Goal: Check status: Check status

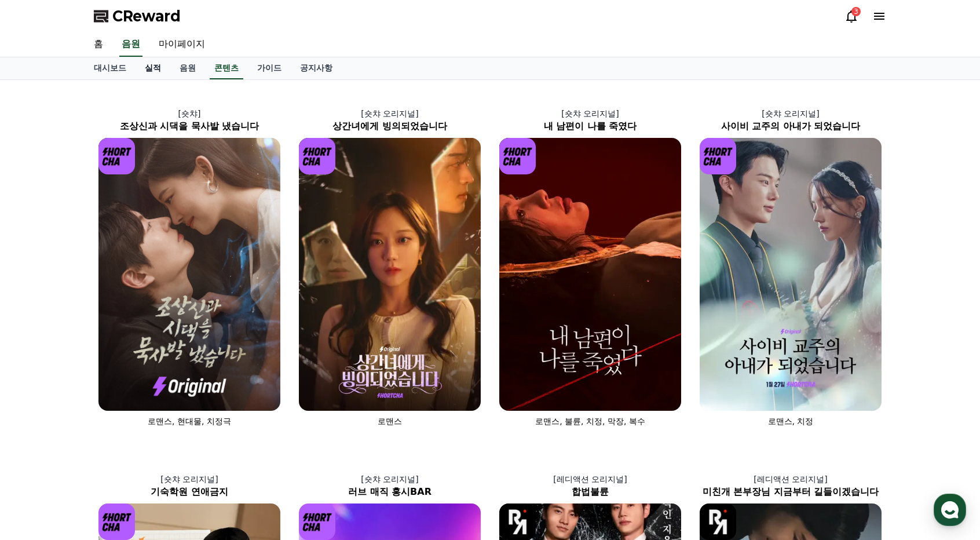
click at [156, 68] on link "실적" at bounding box center [152, 68] width 35 height 22
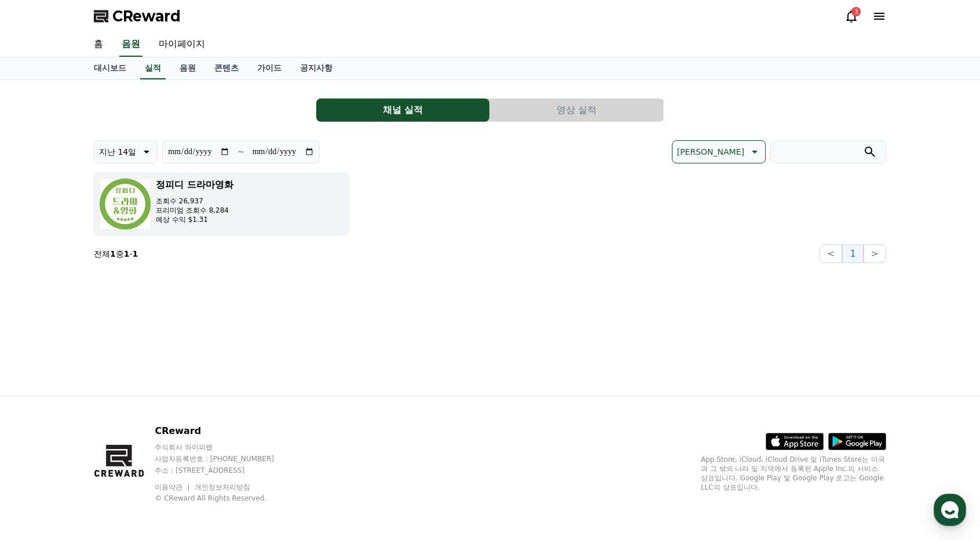
click at [225, 228] on div "정피디 드라마영화 조회수 26,937 프리미엄 조회수 8,284 예상 수익 $1.31" at bounding box center [195, 204] width 78 height 52
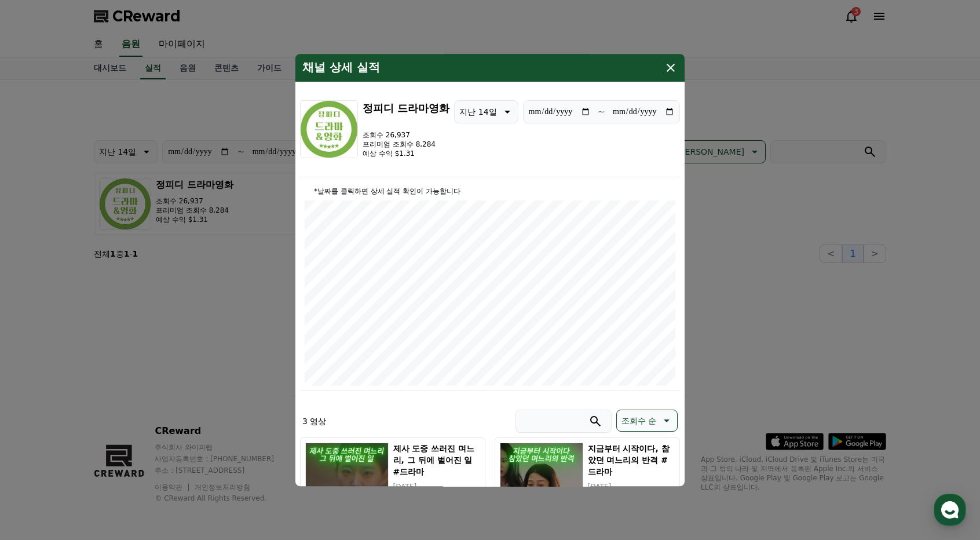
click at [668, 69] on icon "modal" at bounding box center [671, 68] width 14 height 14
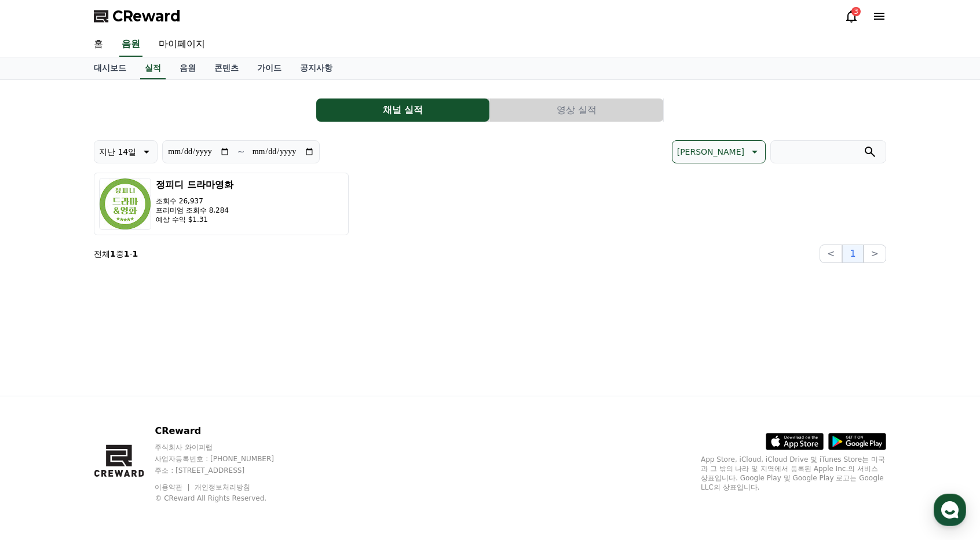
click at [561, 108] on button "영상 실적" at bounding box center [576, 109] width 173 height 23
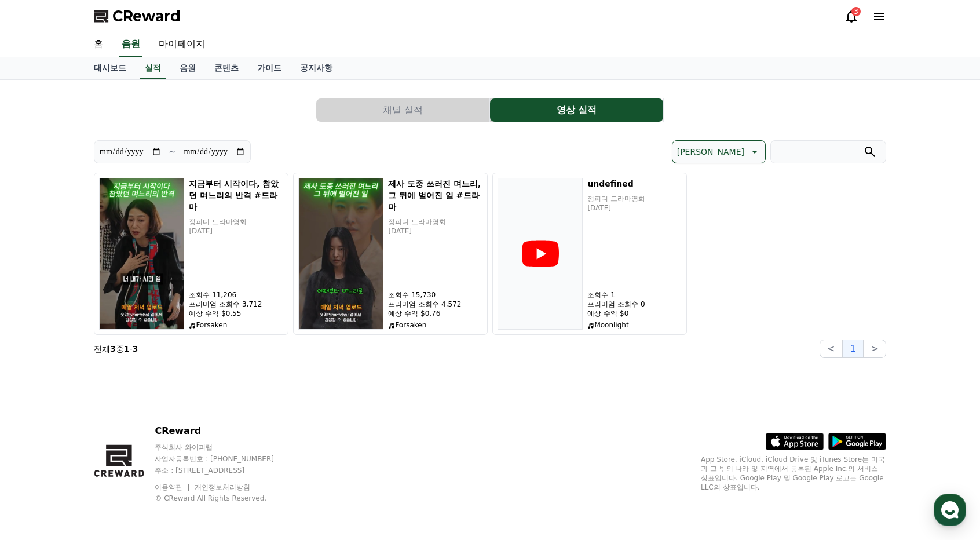
click at [535, 367] on div "**********" at bounding box center [490, 238] width 811 height 316
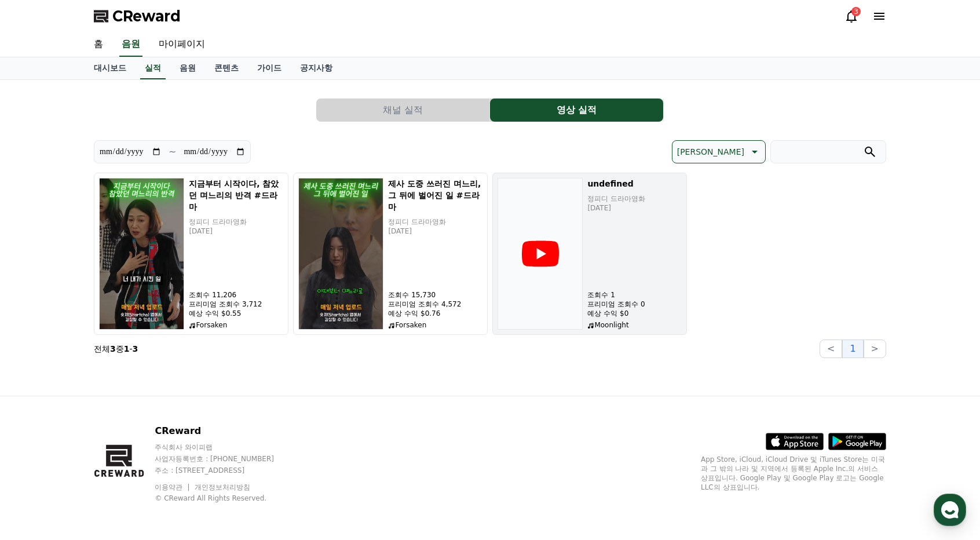
click at [646, 272] on div "undefined 정피디 드라마영화 2025-09-21 조회수 1 프리미엄 조회수 0 예상 수익 $0 Moonlight" at bounding box center [634, 254] width 94 height 152
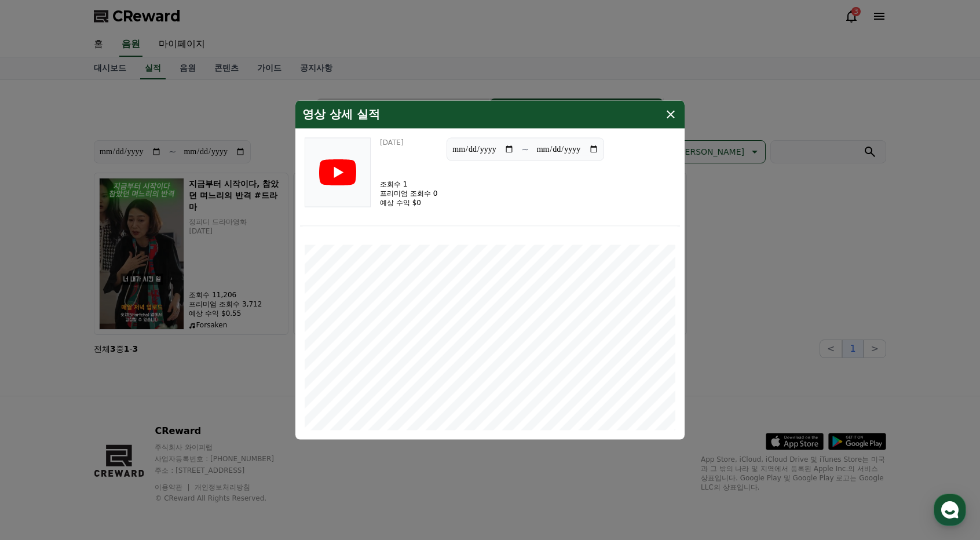
click at [668, 121] on icon "modal" at bounding box center [671, 115] width 14 height 14
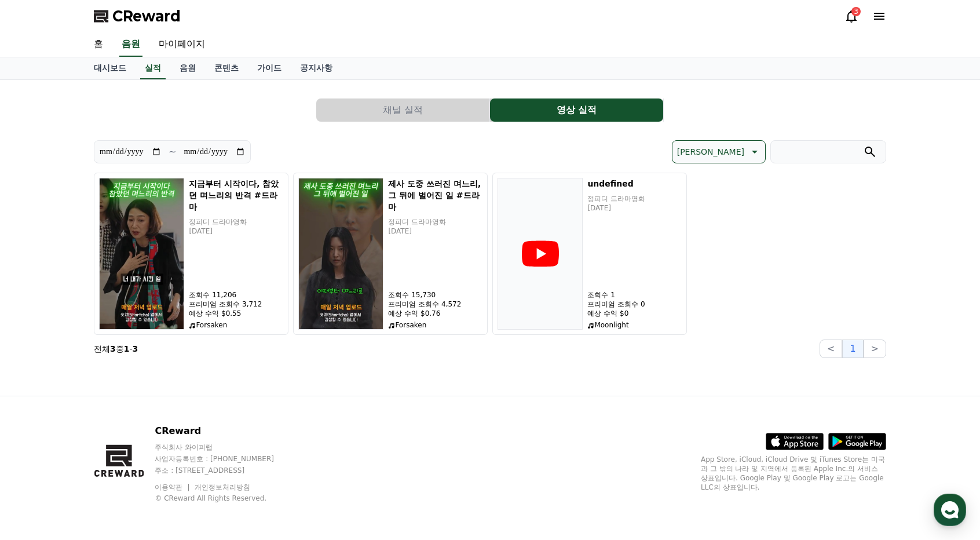
click at [389, 109] on button "채널 실적" at bounding box center [402, 109] width 173 height 23
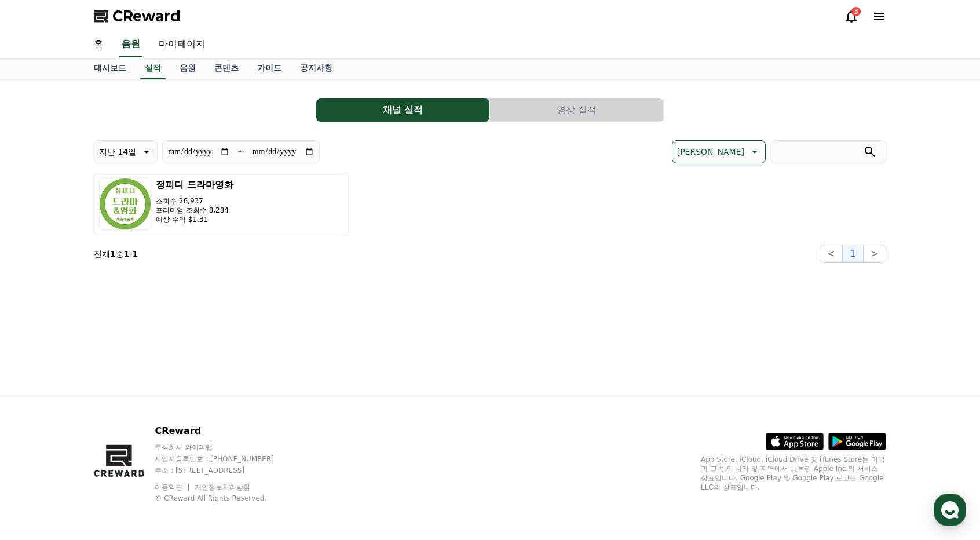
click at [544, 108] on button "영상 실적" at bounding box center [576, 109] width 173 height 23
